Goal: Go to known website: Access a specific website the user already knows

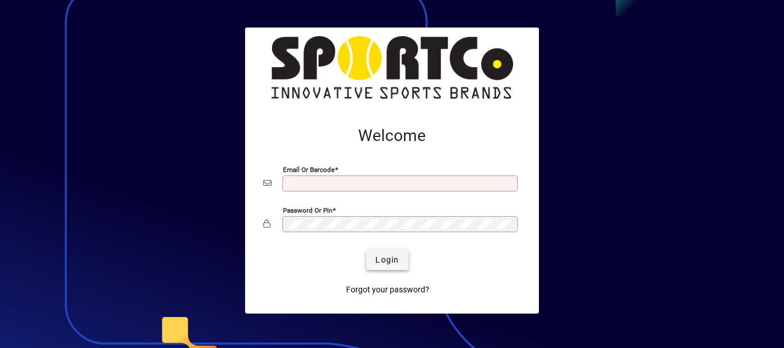
type input "**********"
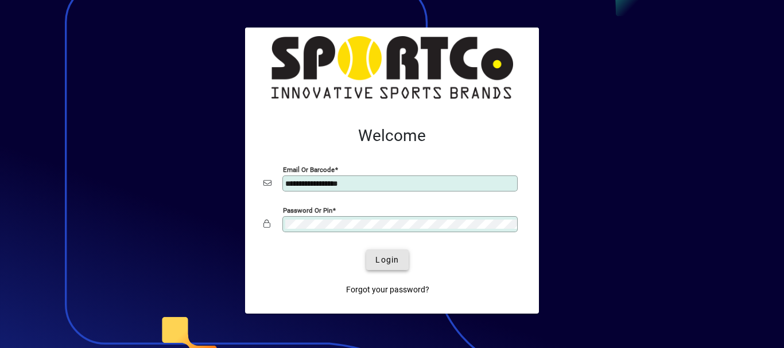
click at [387, 262] on span "Login" at bounding box center [387, 260] width 24 height 12
